Goal: Find specific fact: Find specific fact

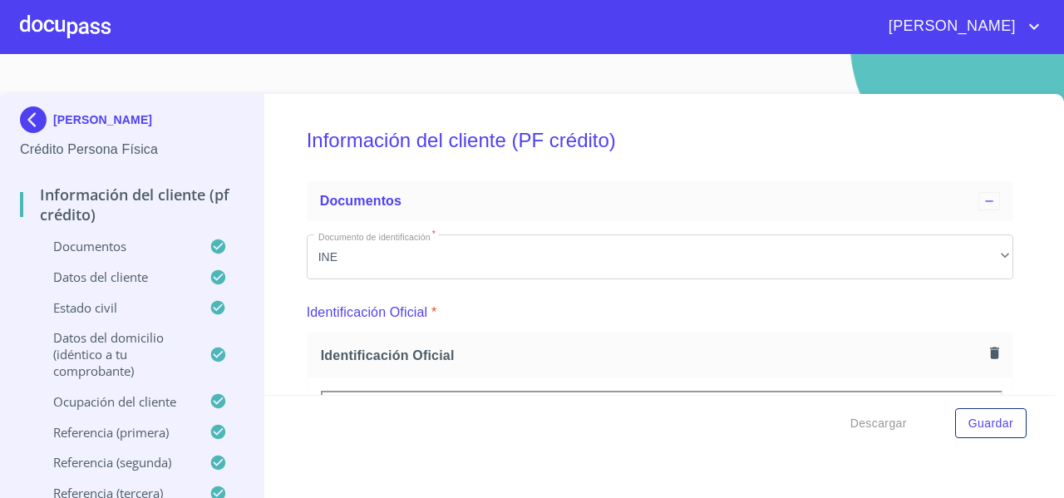
scroll to position [3796, 0]
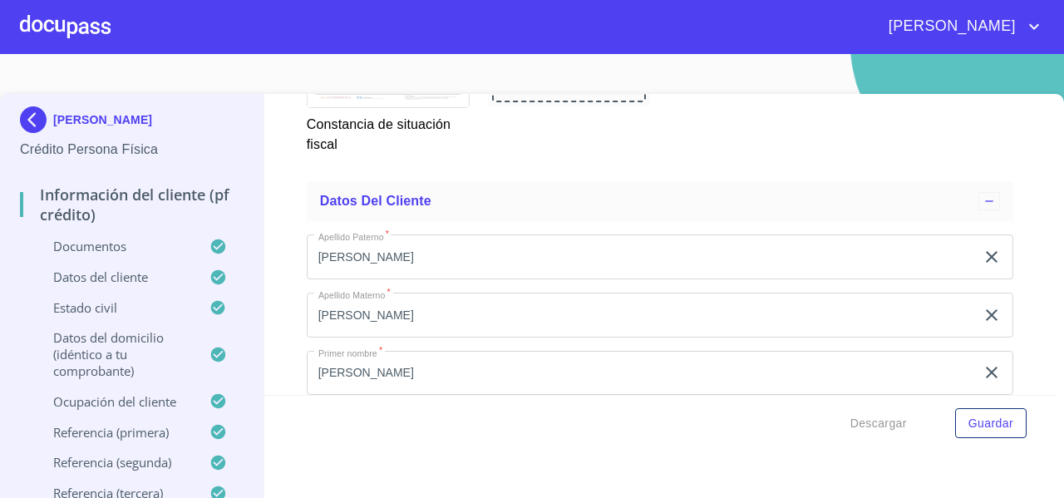
click at [51, 37] on div at bounding box center [65, 26] width 91 height 53
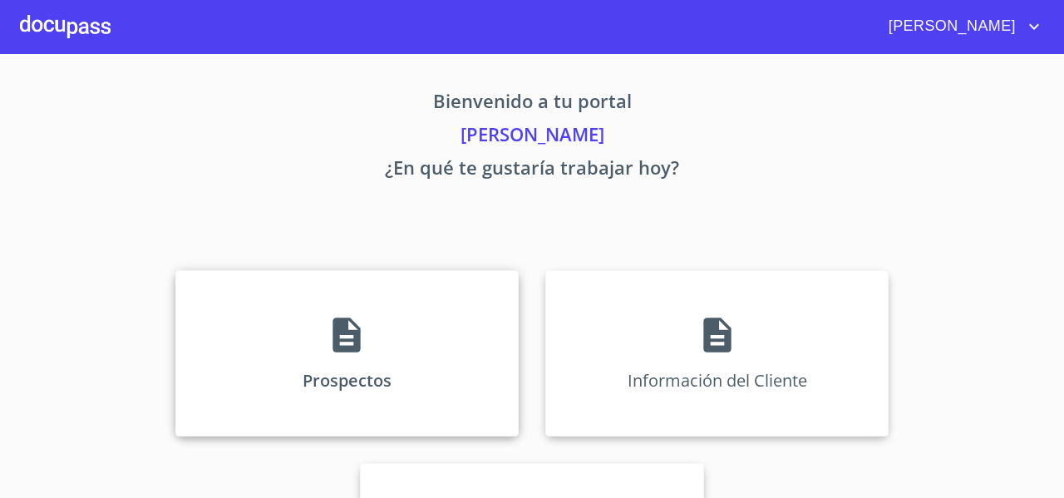
click at [254, 312] on div "Prospectos" at bounding box center [346, 353] width 343 height 166
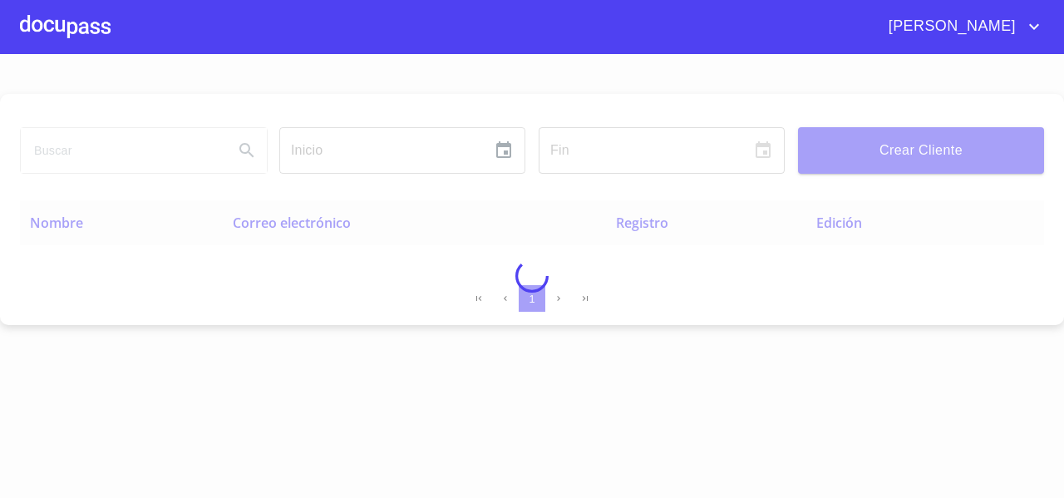
click at [71, 148] on div at bounding box center [532, 276] width 1064 height 444
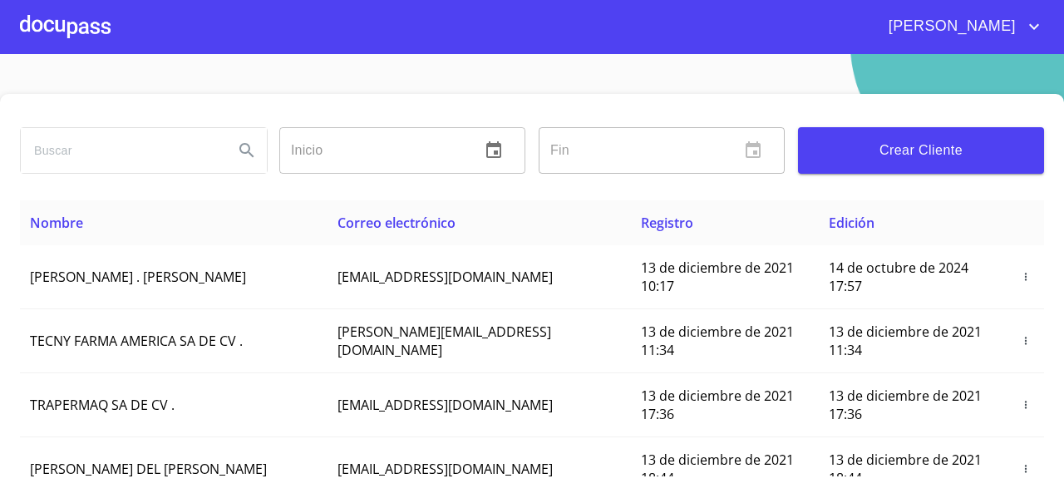
click at [71, 148] on input "search" at bounding box center [121, 150] width 200 height 45
click at [251, 152] on icon "Search" at bounding box center [247, 150] width 20 height 20
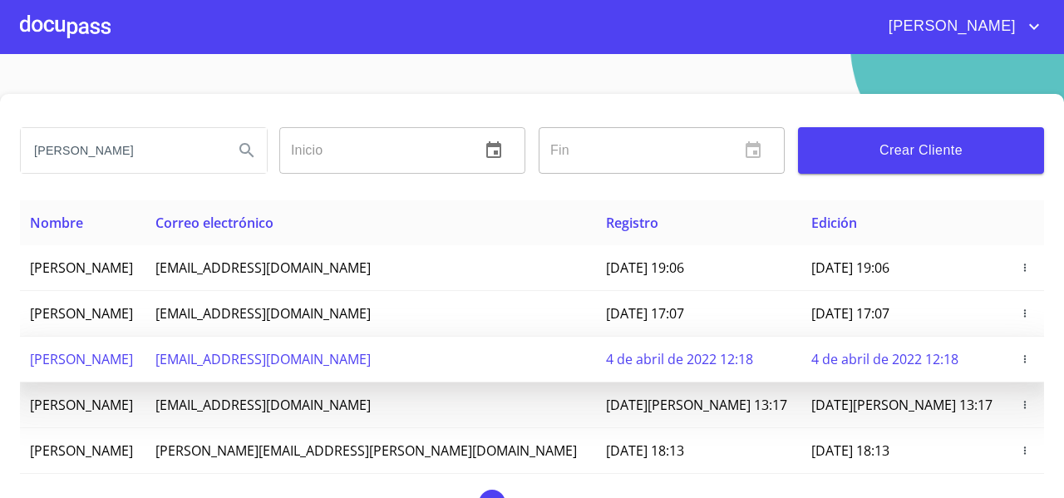
click at [145, 358] on td "[PERSON_NAME]" at bounding box center [83, 360] width 126 height 46
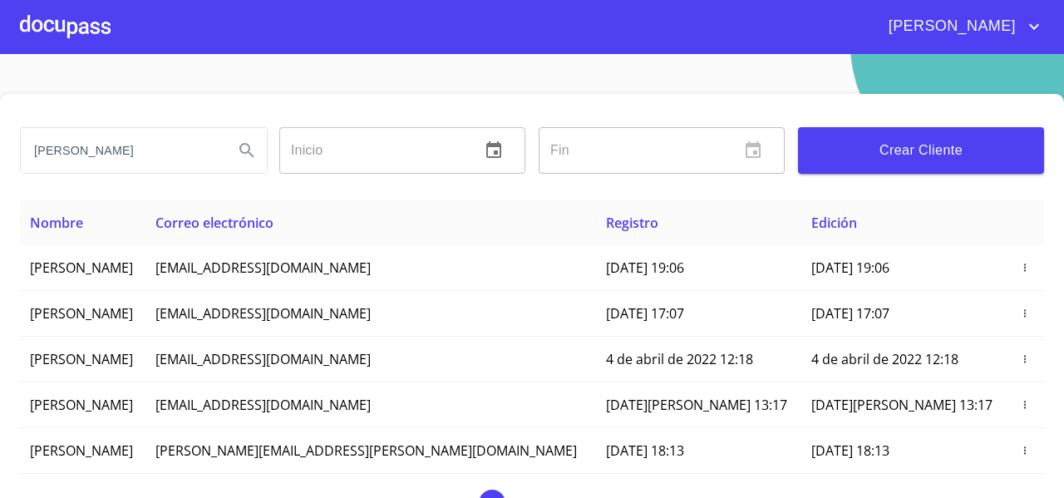
drag, startPoint x: 200, startPoint y: 357, endPoint x: 17, endPoint y: 347, distance: 183.1
click at [17, 347] on div "[PERSON_NAME] ​ Fin ​ Crear Cliente Nombre Correo electrónico Registro Edición …" at bounding box center [532, 312] width 1064 height 436
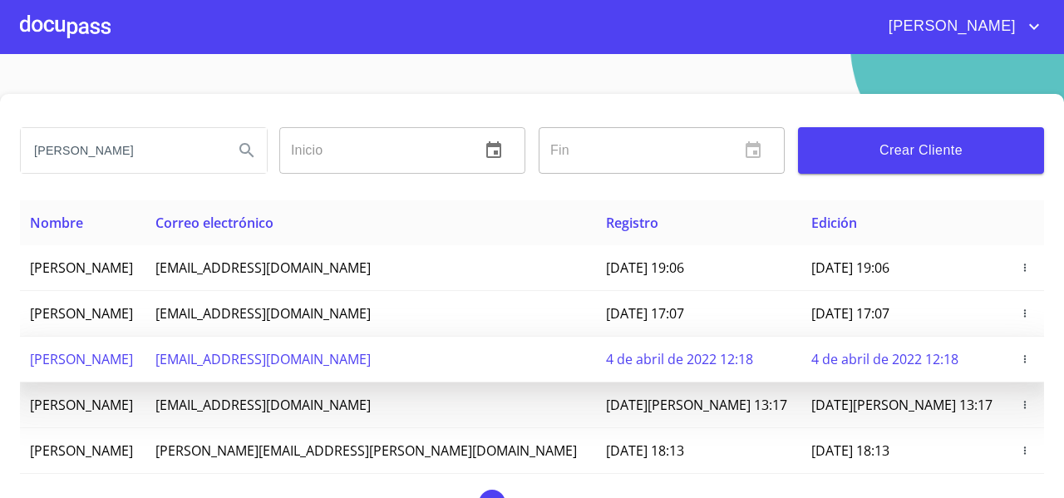
click at [28, 361] on td "[PERSON_NAME]" at bounding box center [83, 360] width 126 height 46
drag, startPoint x: 27, startPoint y: 356, endPoint x: 197, endPoint y: 352, distance: 170.4
click at [145, 352] on td "[PERSON_NAME]" at bounding box center [83, 360] width 126 height 46
copy span "[PERSON_NAME]"
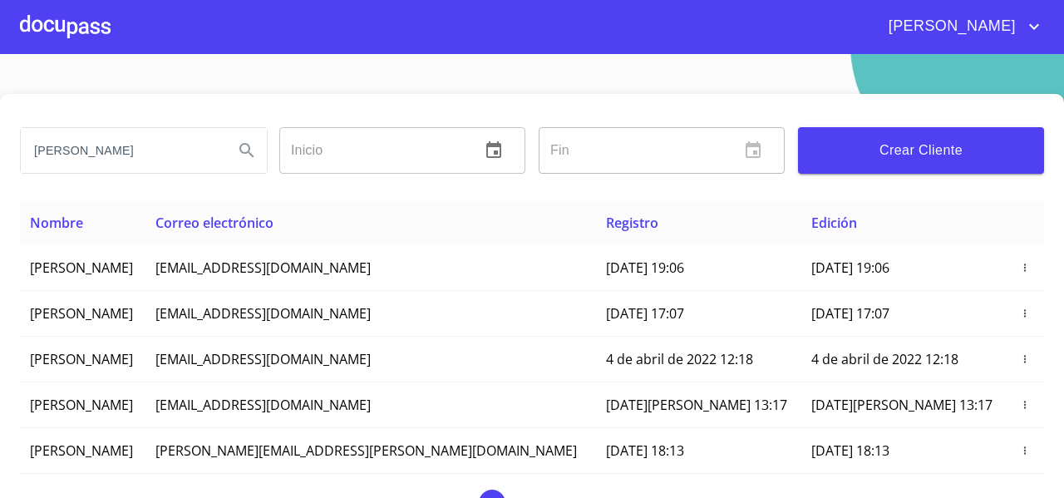
click at [119, 154] on input "[PERSON_NAME]" at bounding box center [121, 150] width 200 height 45
paste input "[PERSON_NAME]"
type input "[PERSON_NAME]"
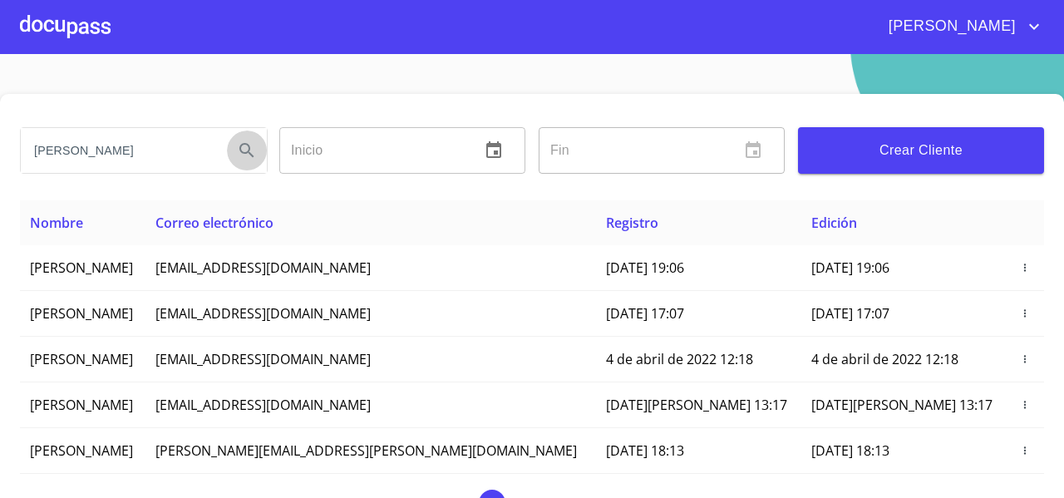
click at [239, 154] on icon "Search" at bounding box center [247, 150] width 20 height 20
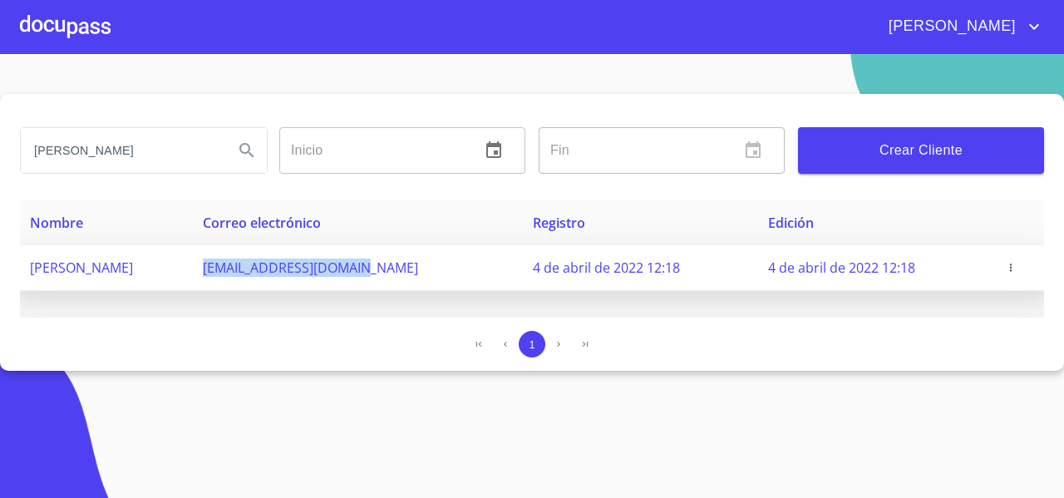
drag, startPoint x: 278, startPoint y: 273, endPoint x: 456, endPoint y: 283, distance: 179.0
click at [456, 283] on td "[EMAIL_ADDRESS][DOMAIN_NAME]" at bounding box center [358, 268] width 331 height 46
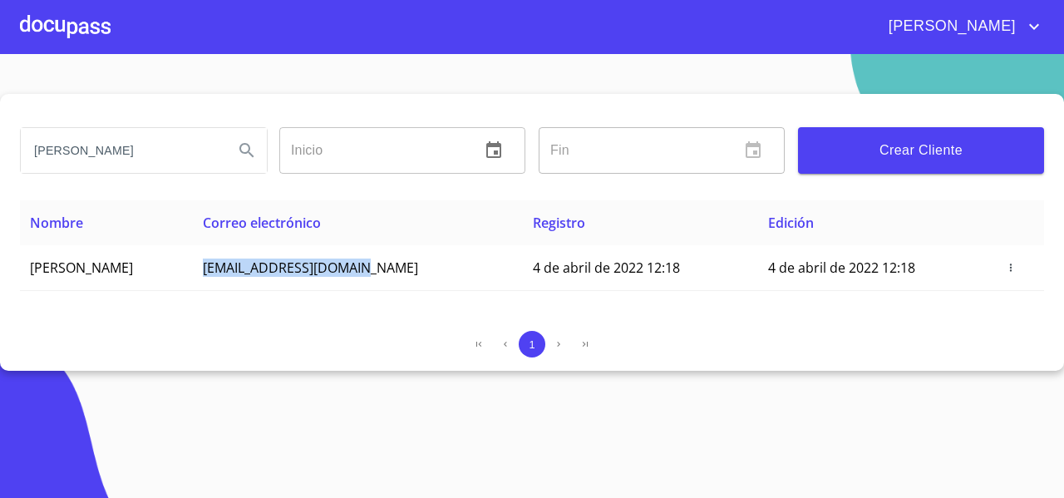
copy span "[EMAIL_ADDRESS][DOMAIN_NAME]"
